Goal: Transaction & Acquisition: Purchase product/service

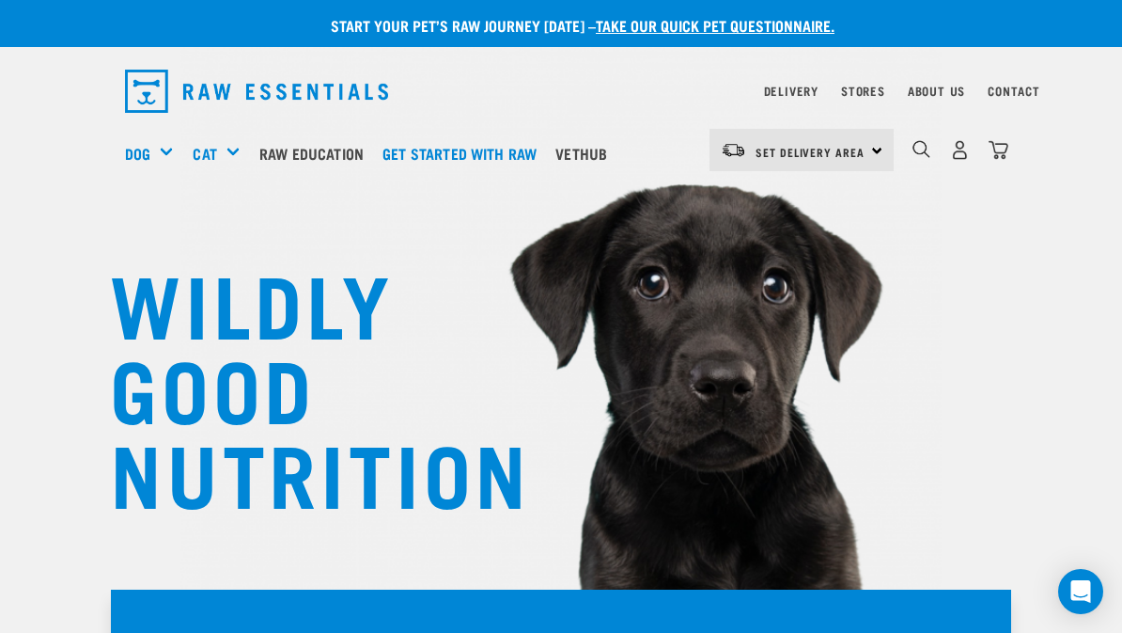
click at [907, 148] on div "0" at bounding box center [951, 153] width 115 height 75
click at [923, 147] on img "dropdown navigation" at bounding box center [922, 149] width 18 height 18
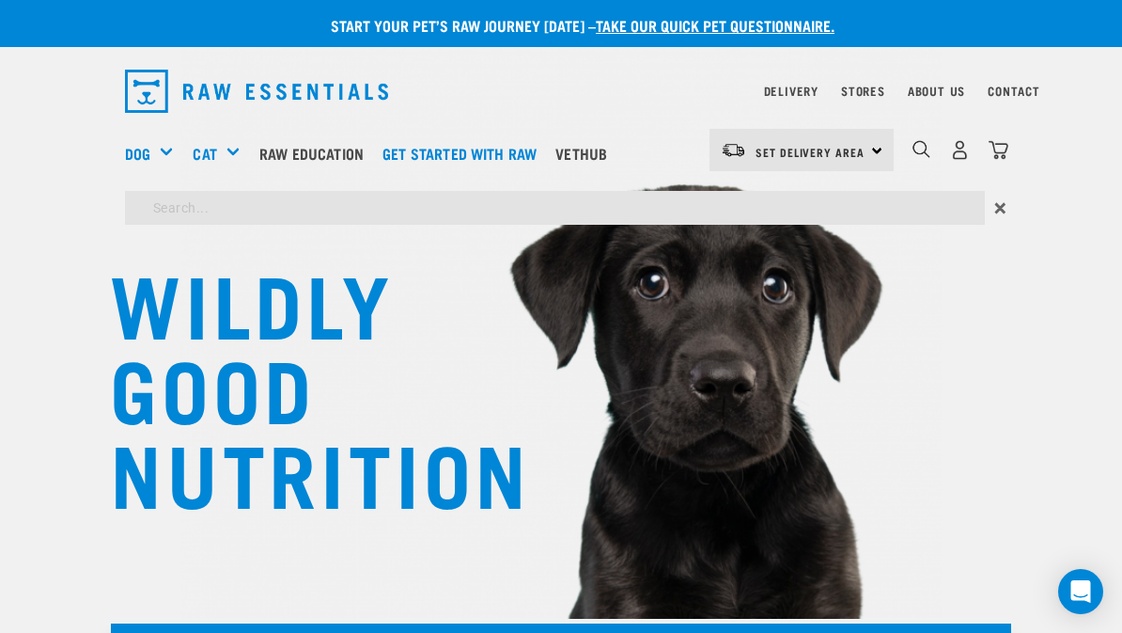
click at [180, 202] on input "search" at bounding box center [555, 208] width 860 height 34
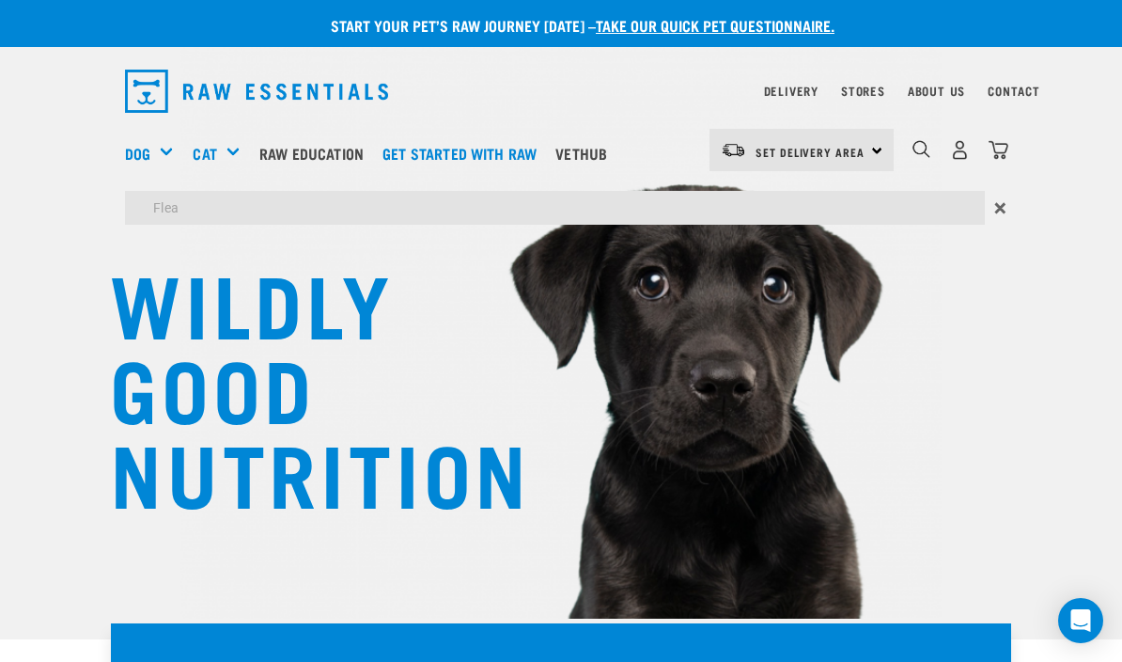
type input "Flea"
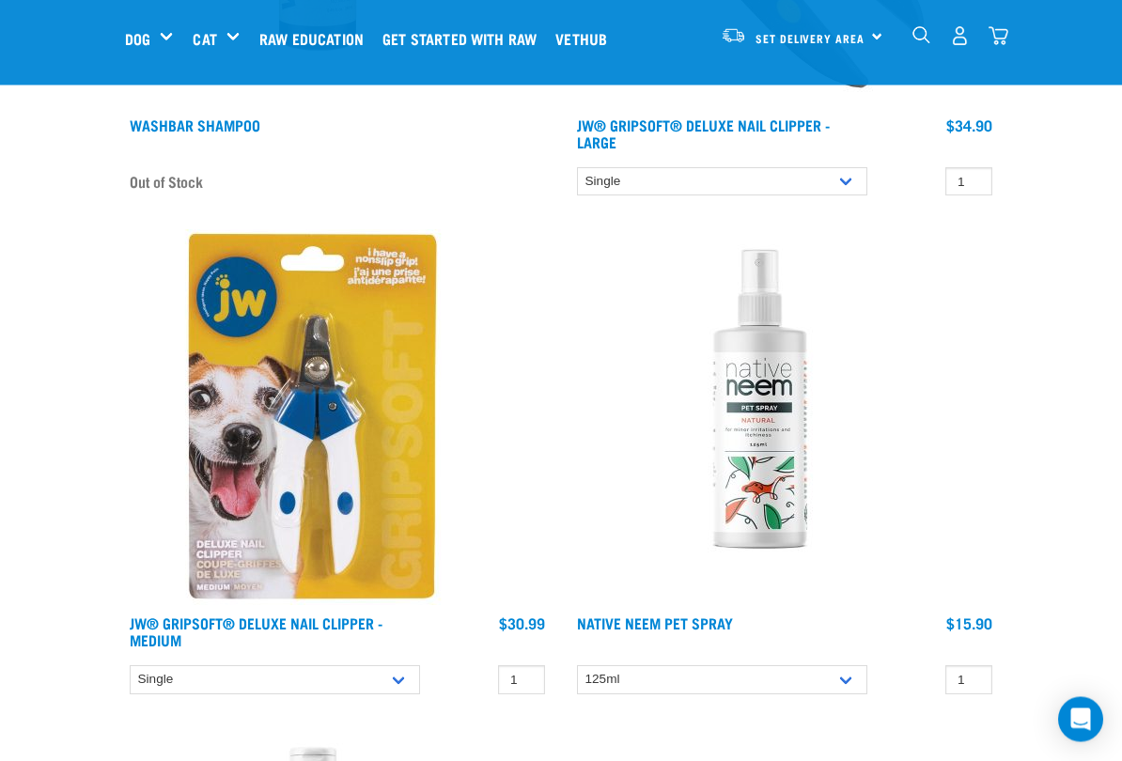
scroll to position [2051, 0]
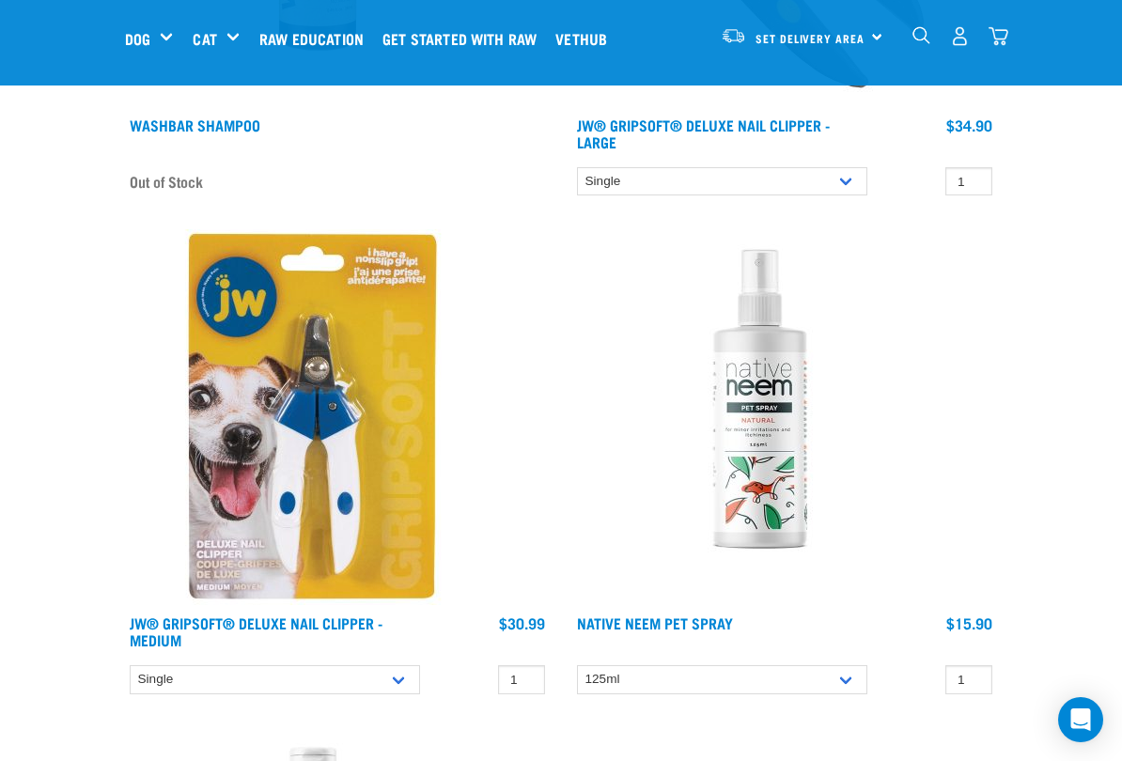
click at [758, 478] on img at bounding box center [760, 417] width 376 height 376
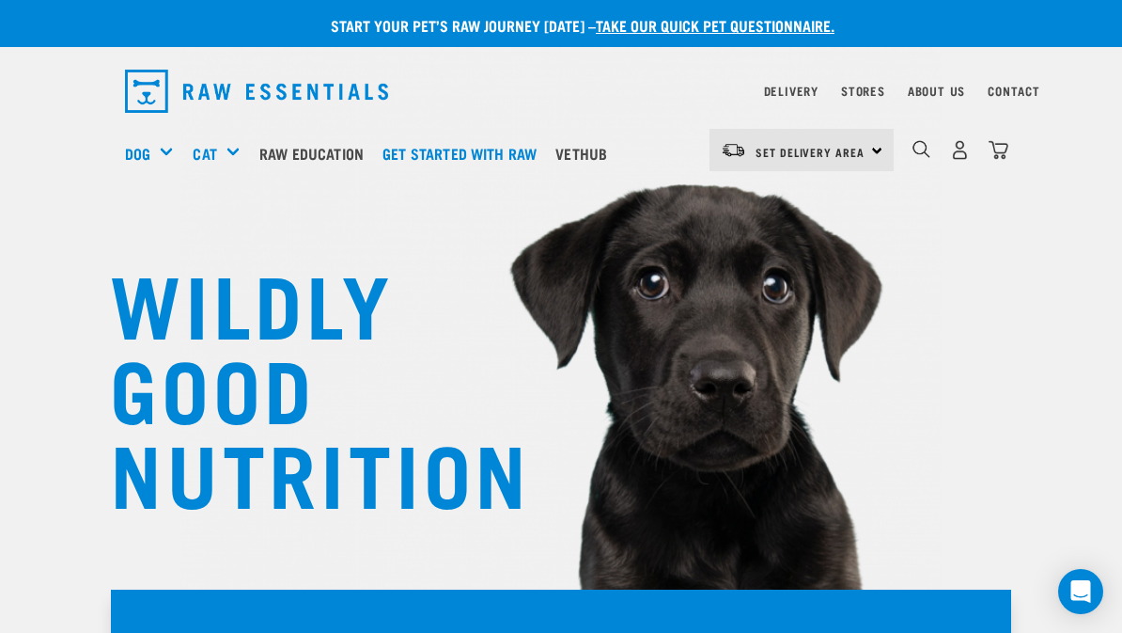
click at [913, 152] on img "dropdown navigation" at bounding box center [922, 149] width 18 height 18
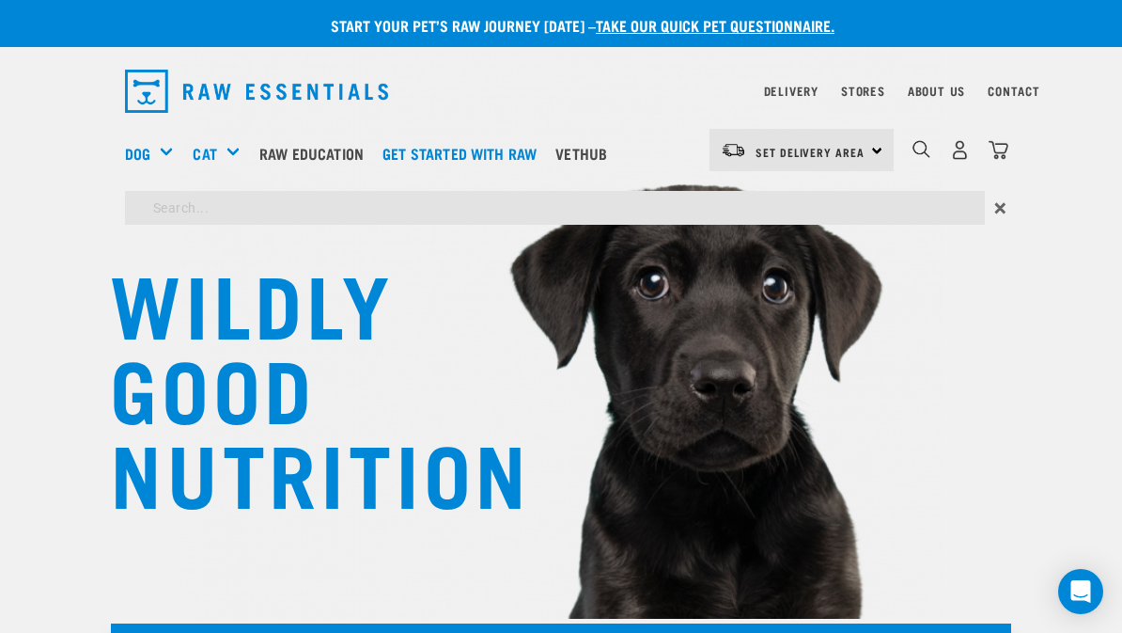
click at [213, 206] on input "search" at bounding box center [555, 208] width 860 height 34
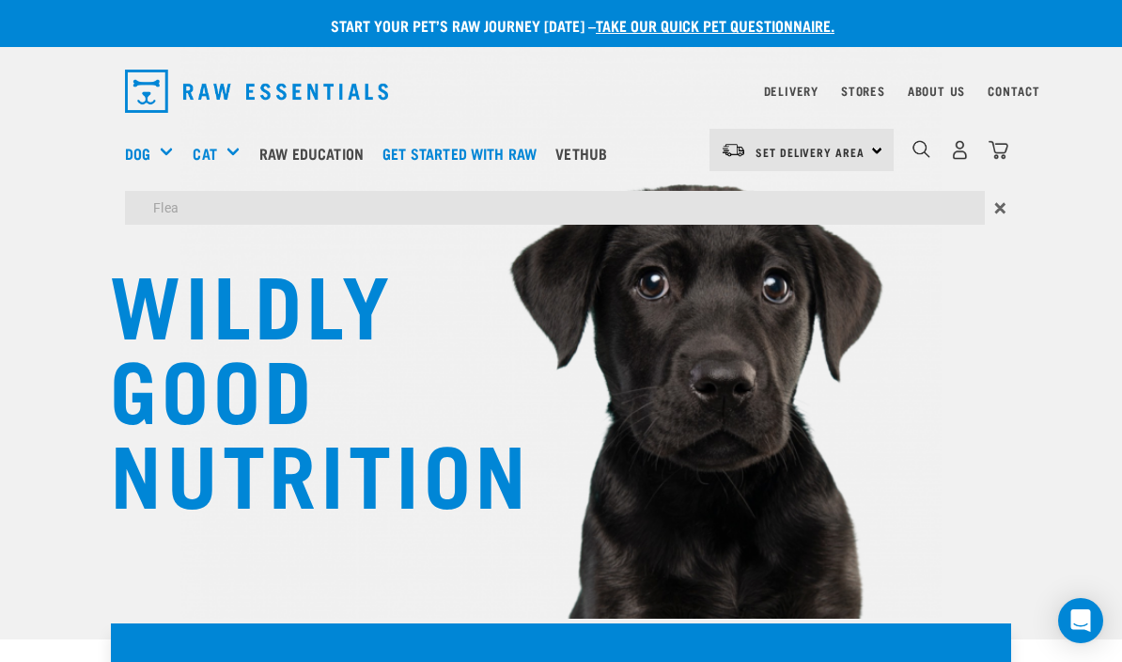
type input "Flea"
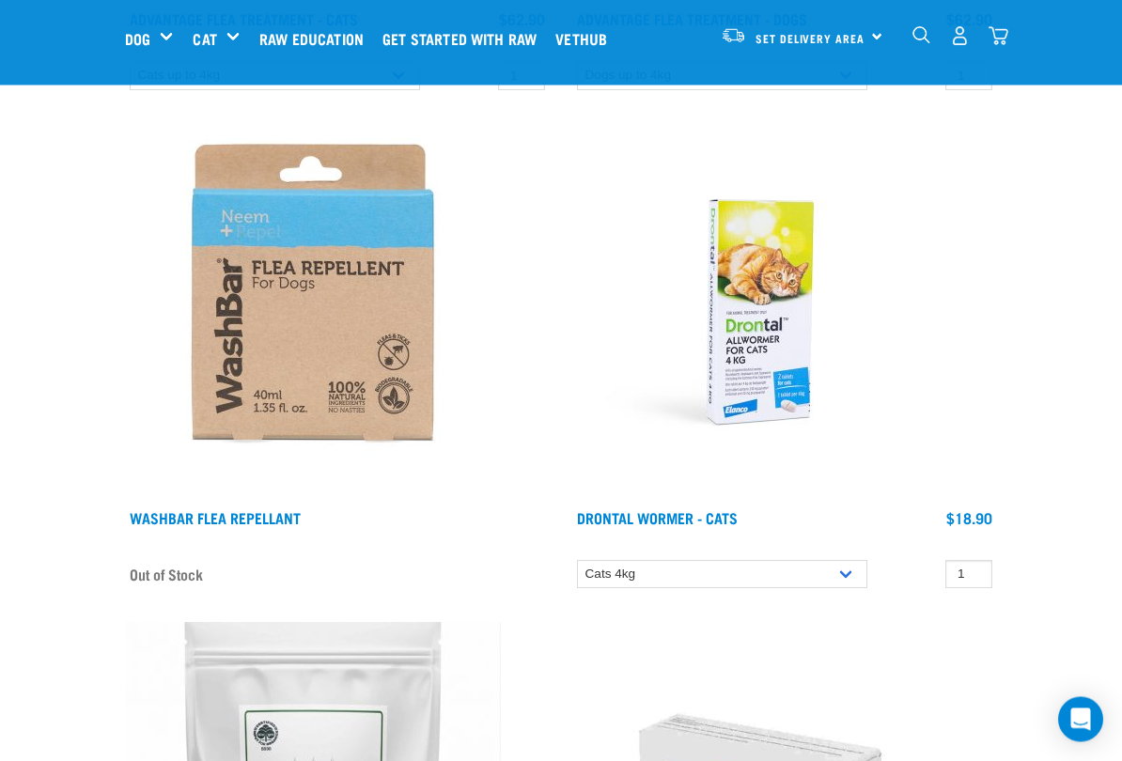
scroll to position [661, 0]
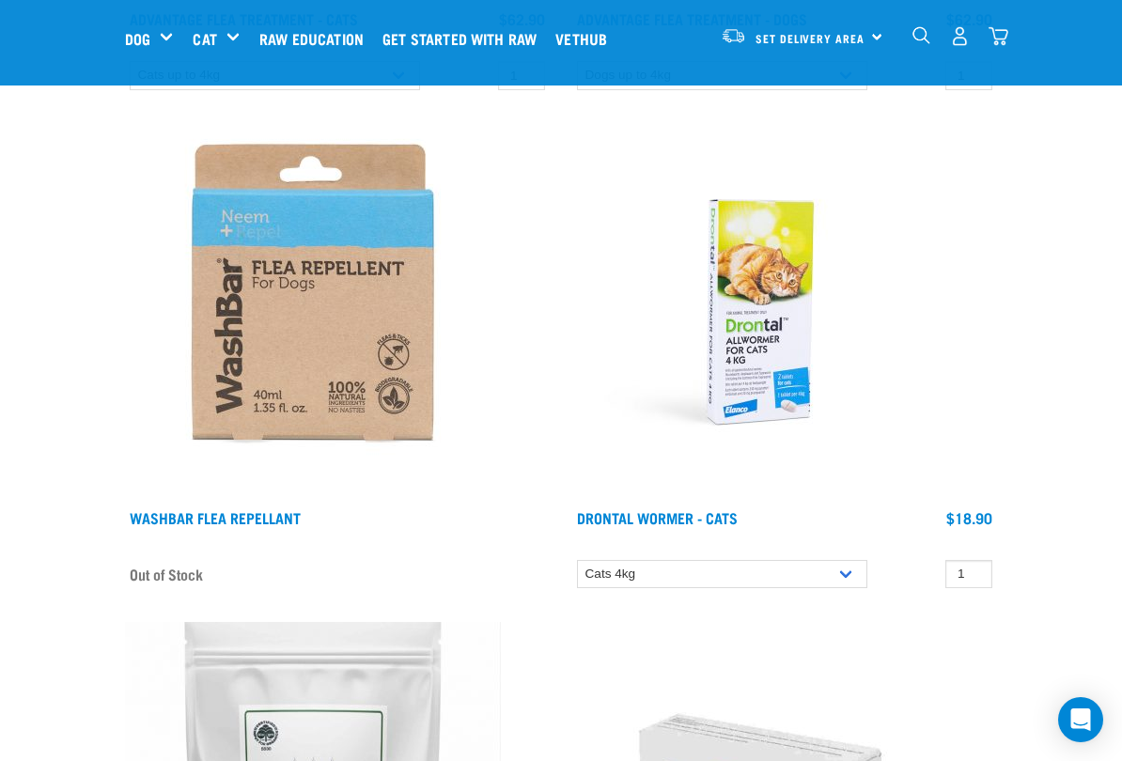
click at [344, 365] on img at bounding box center [313, 312] width 376 height 376
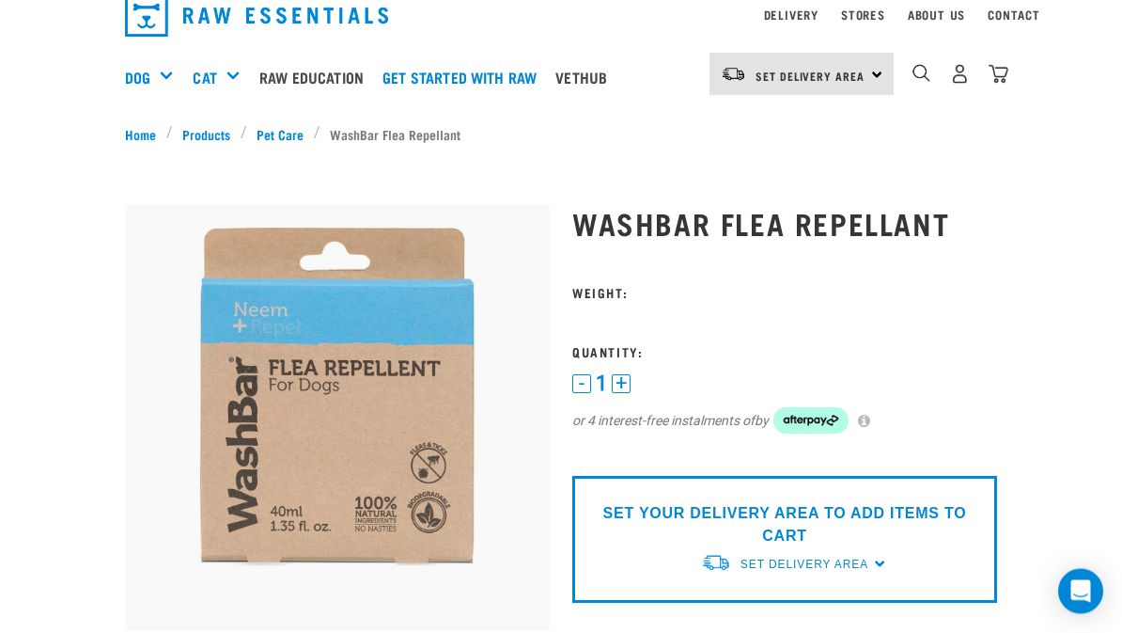
scroll to position [27, 0]
